Goal: Task Accomplishment & Management: Manage account settings

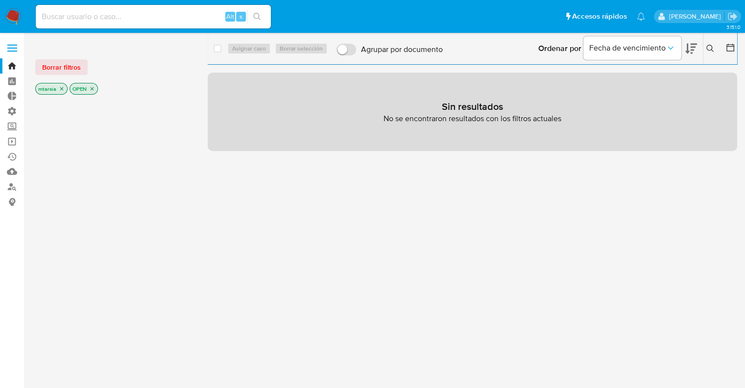
click at [528, 14] on ul "Pausado Ver notificaciones Alt s Accesos rápidos Presiona las siguientes teclas…" at bounding box center [340, 16] width 619 height 24
click at [82, 68] on button "Borrar filtros" at bounding box center [61, 67] width 52 height 16
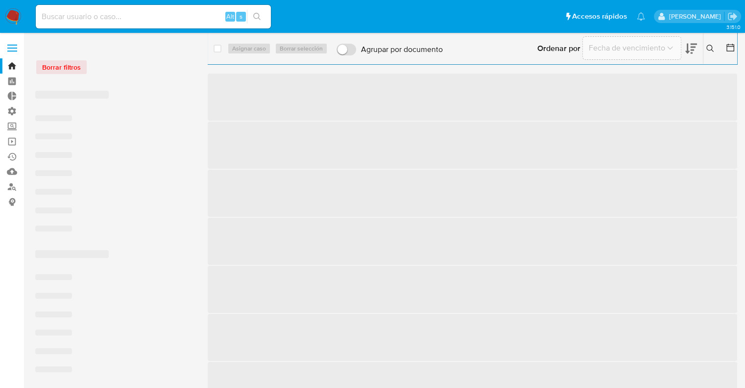
click at [117, 70] on div "Borrar filtros" at bounding box center [113, 67] width 157 height 16
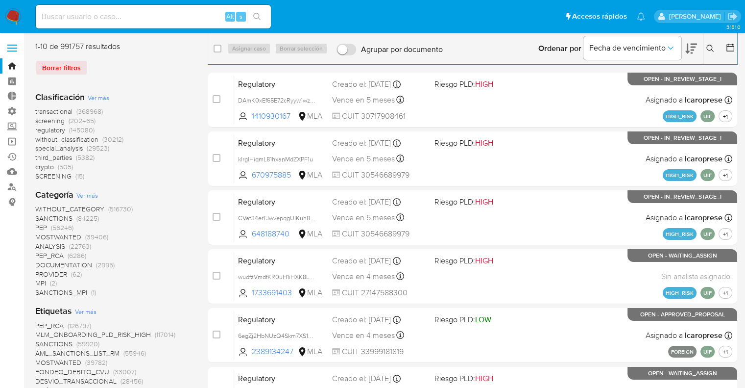
click at [547, 14] on ul "Pausado Ver notificaciones Alt s Accesos rápidos Presiona las siguientes teclas…" at bounding box center [340, 16] width 619 height 24
click at [285, 7] on ul "Pausado Ver notificaciones Alt s Accesos rápidos Presiona las siguientes teclas…" at bounding box center [340, 16] width 619 height 24
click at [283, 11] on ul "Pausado Ver notificaciones Alt s Accesos rápidos Presiona las siguientes teclas…" at bounding box center [340, 16] width 619 height 24
click at [278, 14] on ul "Pausado Ver notificaciones Alt s Accesos rápidos Presiona las siguientes teclas…" at bounding box center [340, 16] width 619 height 24
click at [92, 63] on div "Borrar filtros" at bounding box center [113, 68] width 157 height 16
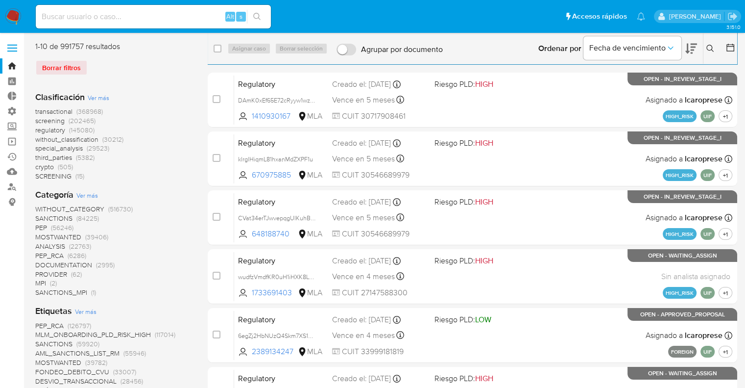
click at [38, 121] on span "screening" at bounding box center [49, 121] width 29 height 10
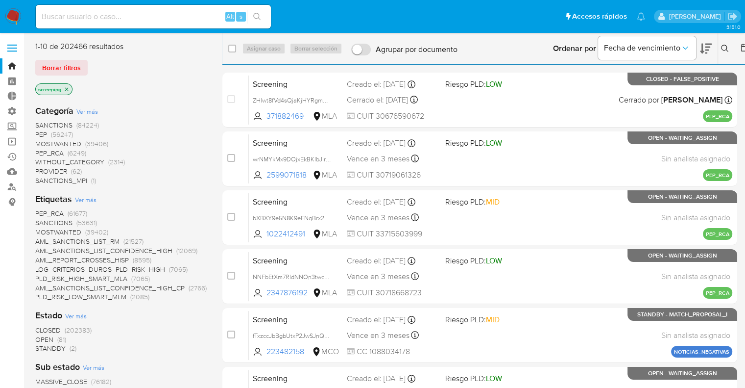
click at [40, 335] on span "OPEN" at bounding box center [44, 339] width 18 height 10
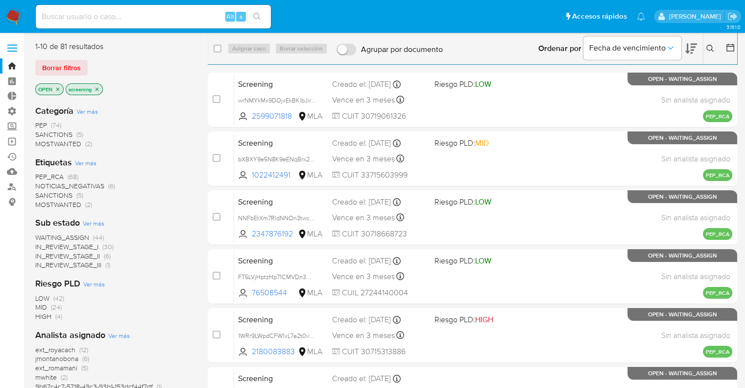
click at [41, 196] on span "SANCTIONS" at bounding box center [53, 195] width 37 height 10
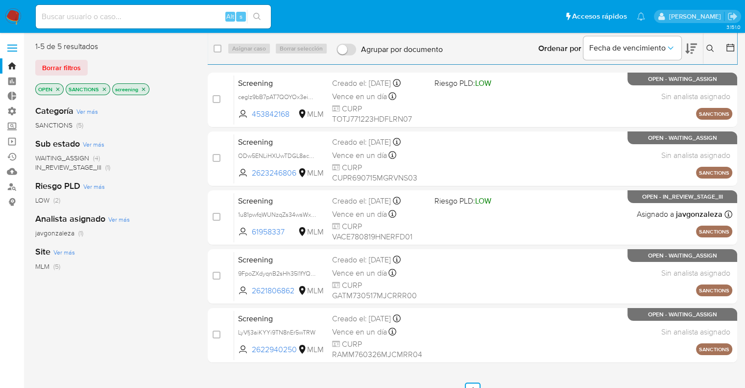
click at [695, 43] on icon at bounding box center [691, 49] width 12 height 12
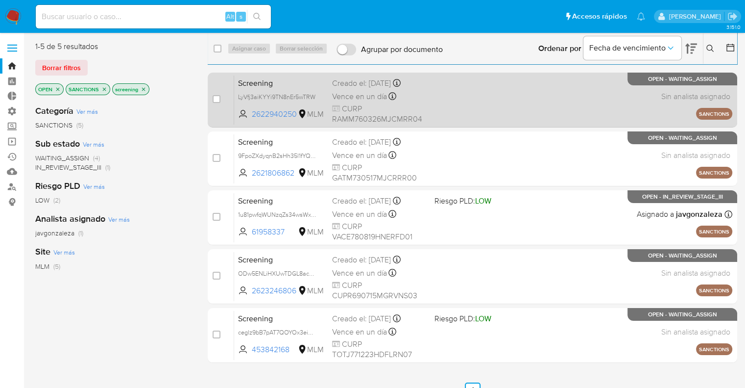
click at [296, 80] on span "Screening" at bounding box center [281, 82] width 86 height 13
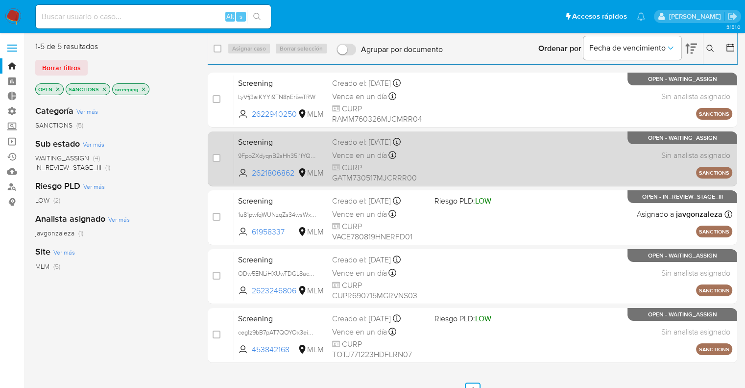
click at [306, 137] on span "Screening" at bounding box center [281, 141] width 86 height 13
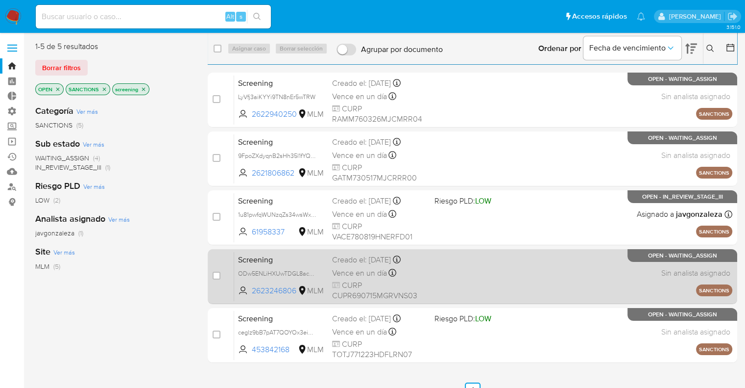
click at [290, 264] on span "Screening" at bounding box center [281, 258] width 86 height 13
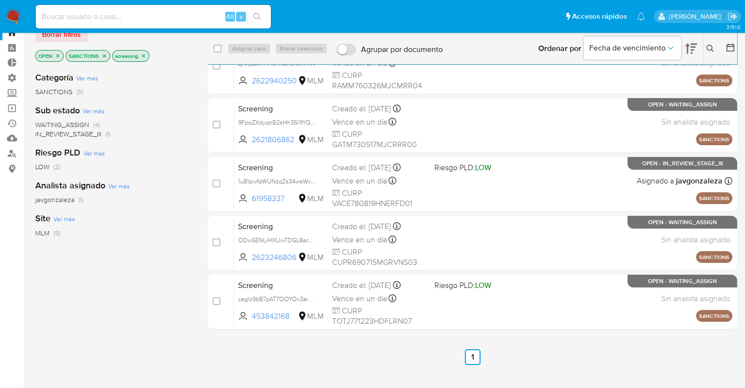
scroll to position [49, 0]
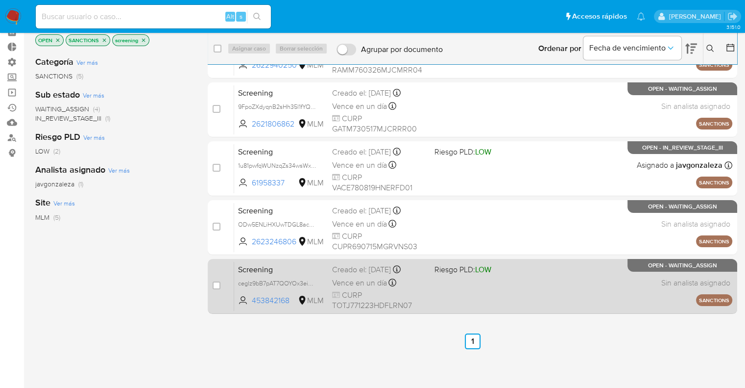
click at [291, 269] on span "Screening" at bounding box center [281, 268] width 86 height 13
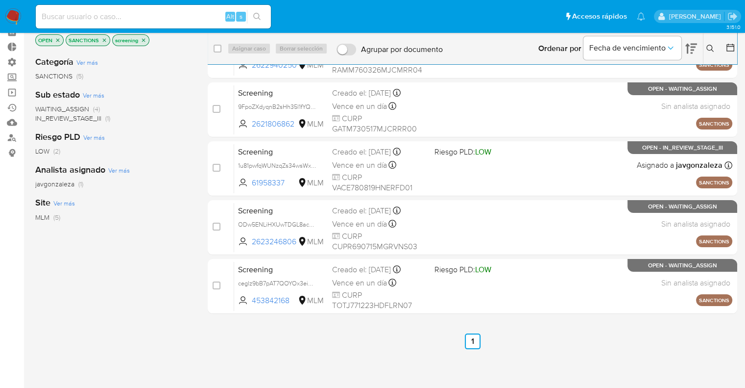
scroll to position [0, 0]
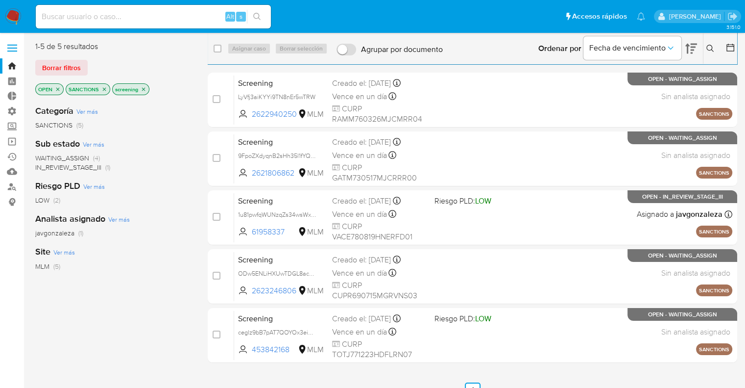
click at [106, 89] on icon "close-filter" at bounding box center [104, 89] width 6 height 6
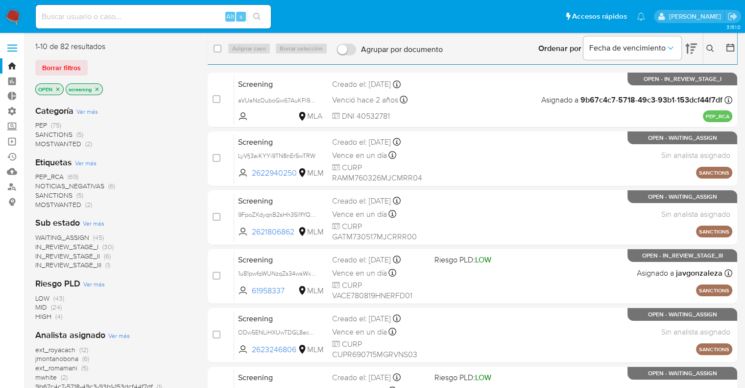
click at [124, 70] on div "Borrar filtros" at bounding box center [113, 68] width 157 height 16
click at [43, 205] on span "MOSTWANTED" at bounding box center [58, 204] width 46 height 10
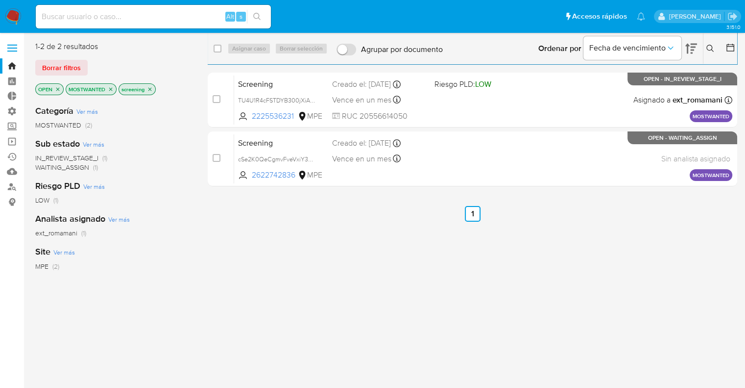
click at [109, 88] on icon "close-filter" at bounding box center [111, 89] width 6 height 6
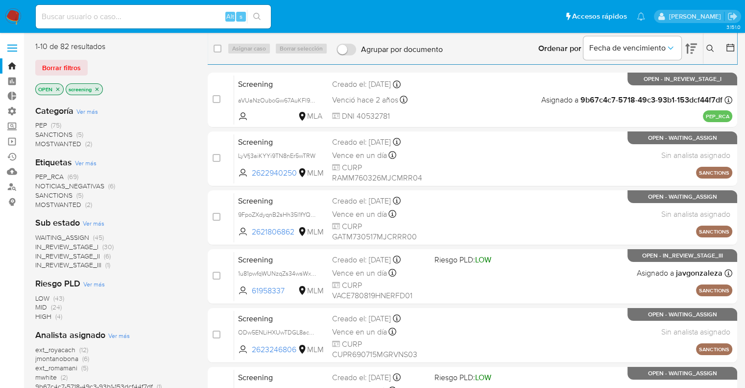
click at [43, 204] on span "MOSTWANTED" at bounding box center [58, 204] width 46 height 10
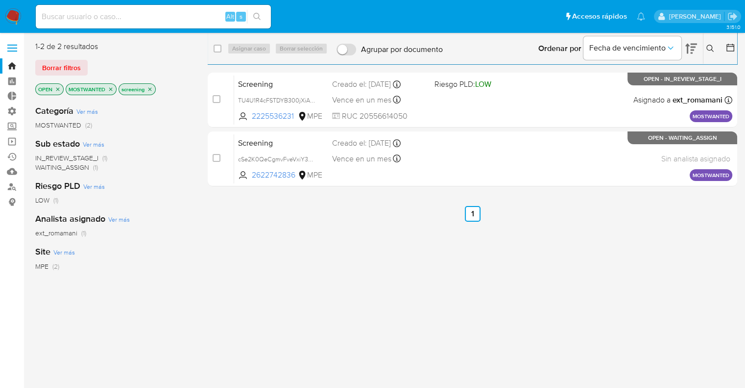
click at [113, 90] on icon "close-filter" at bounding box center [111, 89] width 6 height 6
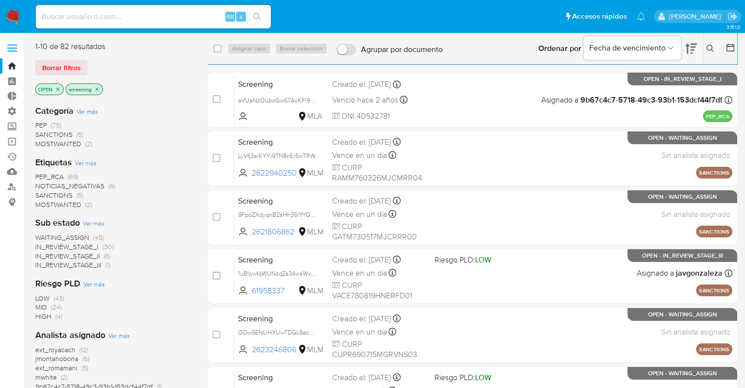
click at [40, 174] on span "PEP_RCA" at bounding box center [49, 176] width 28 height 10
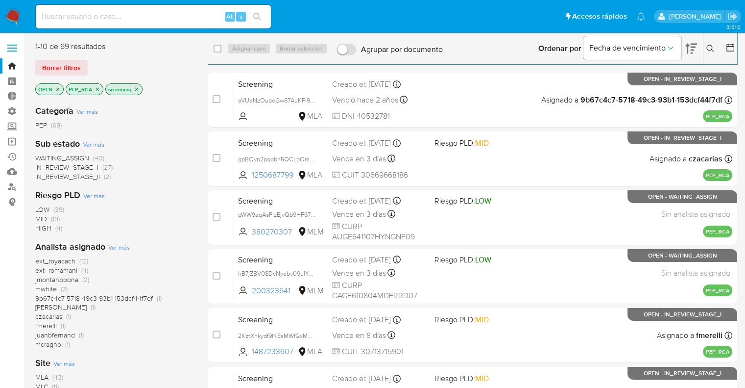
click at [121, 66] on div "Borrar filtros" at bounding box center [113, 68] width 157 height 16
click at [99, 88] on icon "close-filter" at bounding box center [98, 89] width 6 height 6
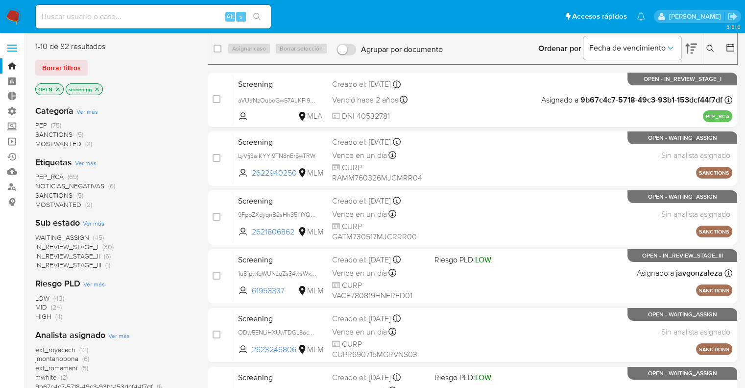
click at [99, 64] on div "Borrar filtros" at bounding box center [113, 68] width 157 height 16
click at [91, 62] on div "Borrar filtros" at bounding box center [113, 68] width 157 height 16
click at [500, 8] on ul "Pausado Ver notificaciones Alt s Accesos rápidos Presiona las siguientes teclas…" at bounding box center [340, 16] width 619 height 24
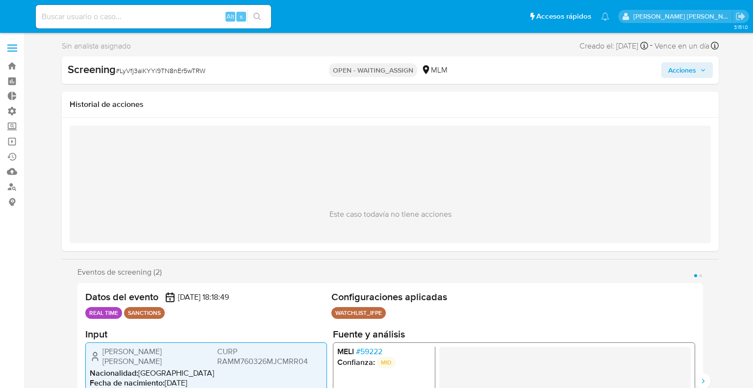
select select "10"
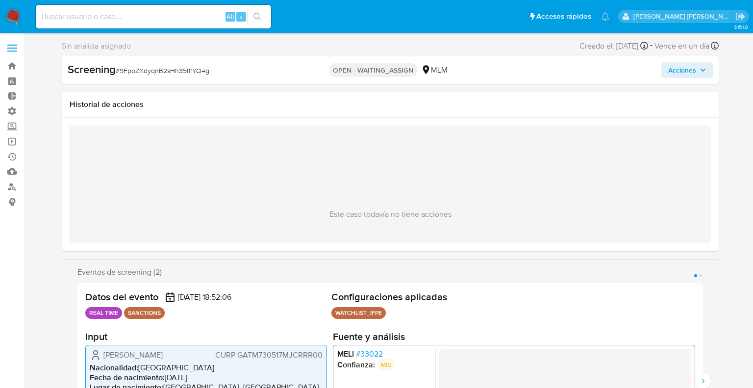
select select "10"
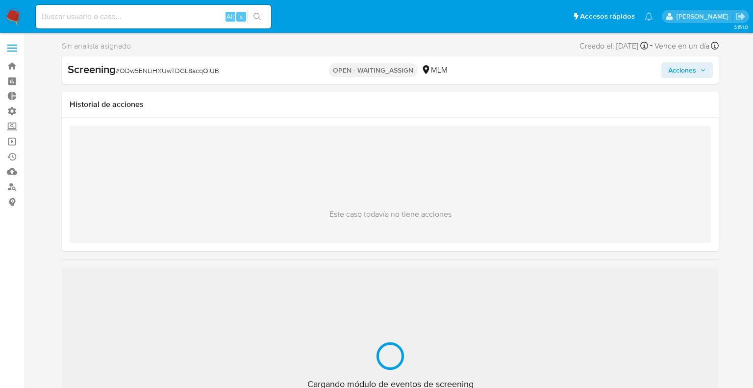
select select "10"
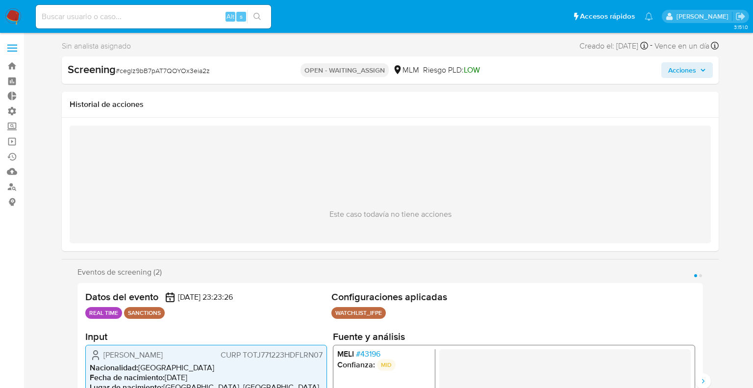
select select "10"
